Goal: Find specific page/section: Find specific page/section

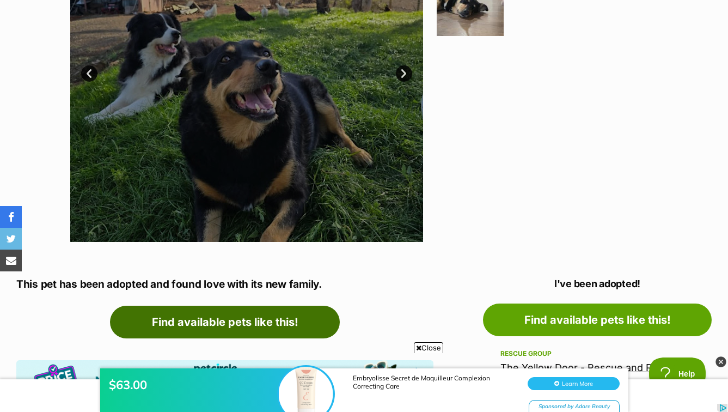
click at [262, 321] on link "Find available pets like this!" at bounding box center [225, 321] width 230 height 33
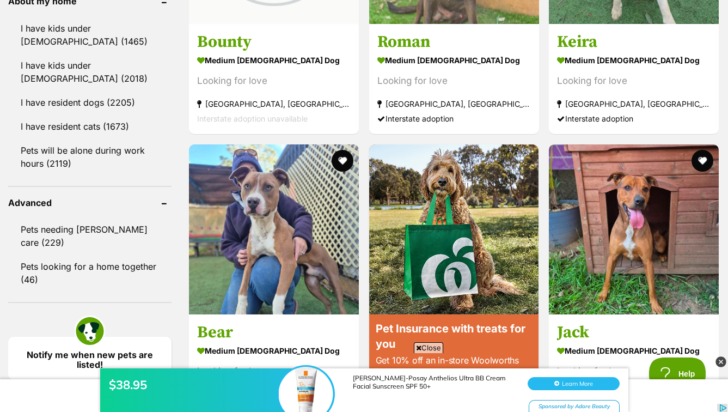
scroll to position [1296, 0]
